Goal: Find specific page/section: Find specific page/section

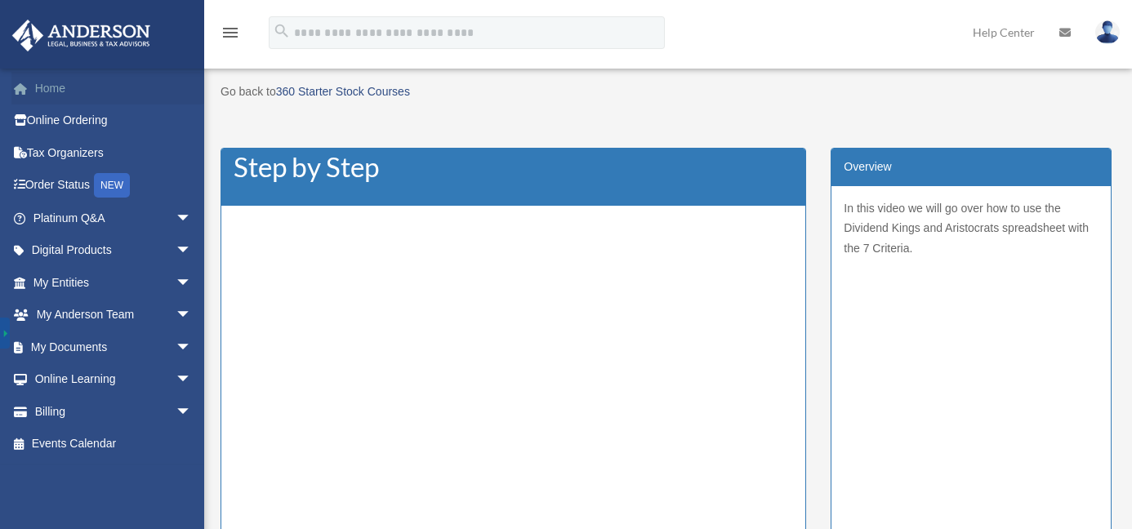
click at [55, 84] on link "Home" at bounding box center [113, 88] width 205 height 33
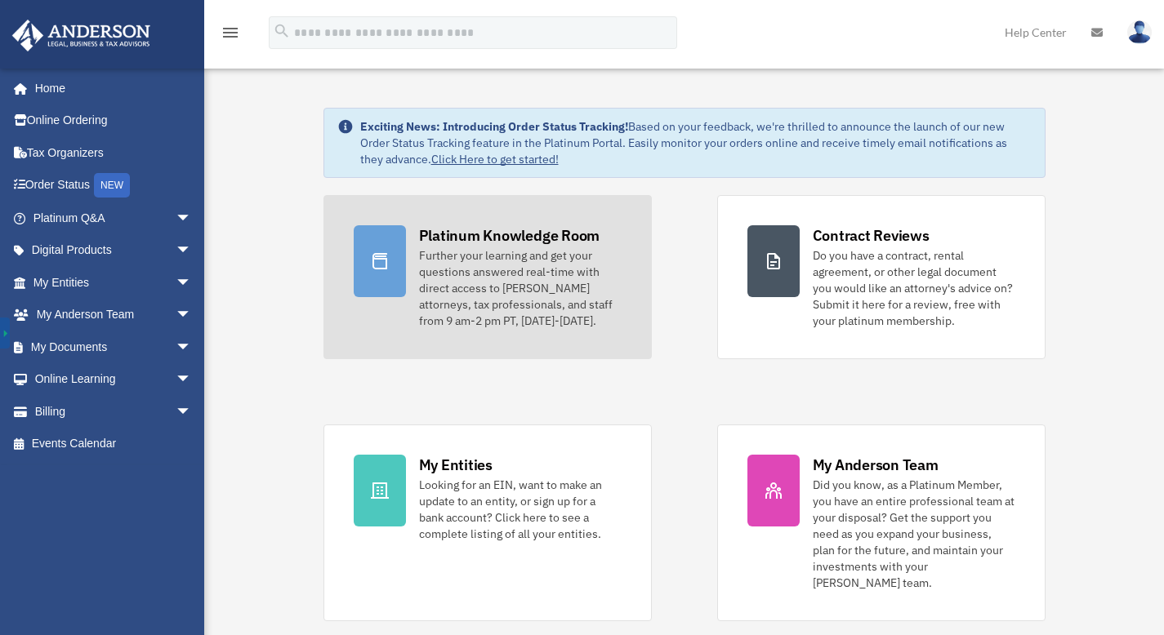
click at [453, 238] on div "Platinum Knowledge Room" at bounding box center [509, 235] width 181 height 20
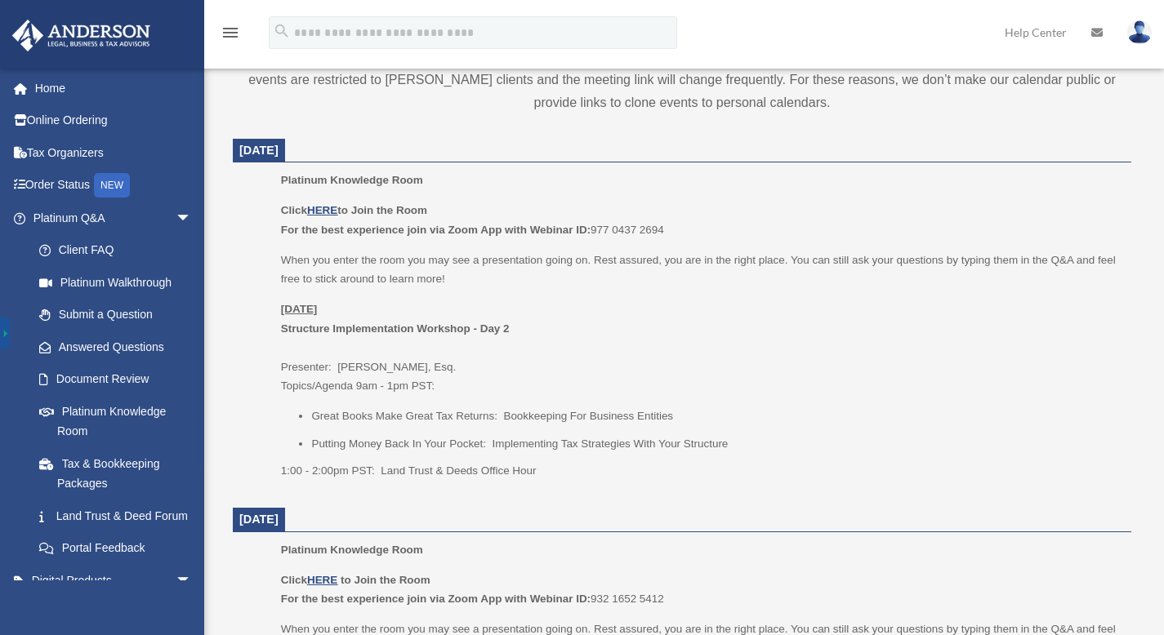
scroll to position [618, 0]
click at [328, 206] on u "HERE" at bounding box center [322, 209] width 30 height 12
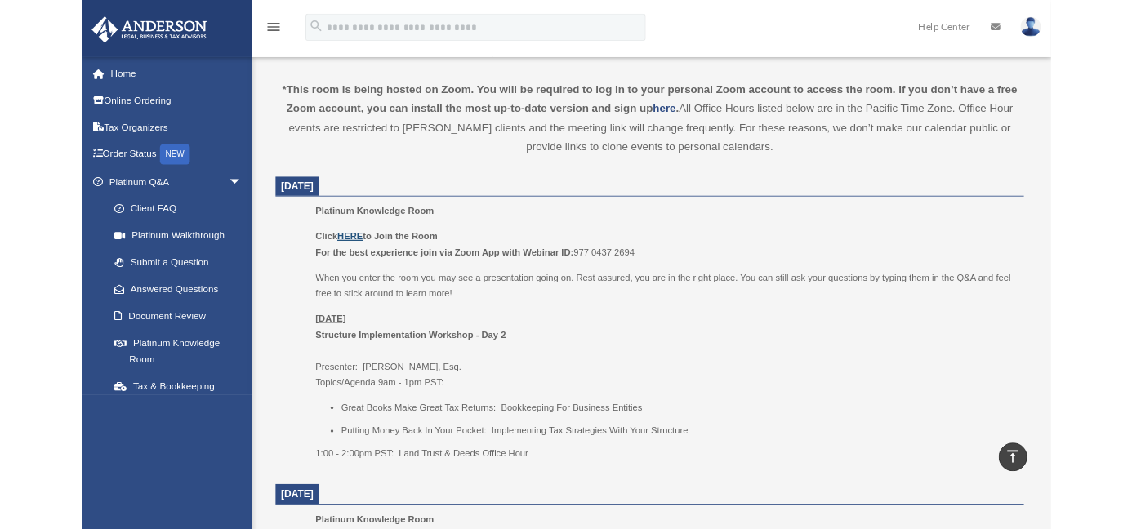
scroll to position [541, 0]
